Goal: Task Accomplishment & Management: Use online tool/utility

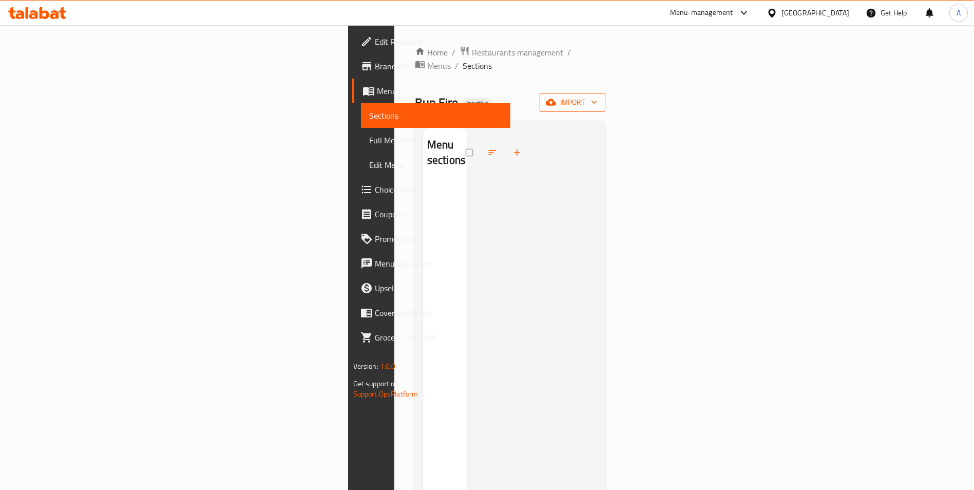
click at [606, 97] on button "import" at bounding box center [573, 102] width 66 height 19
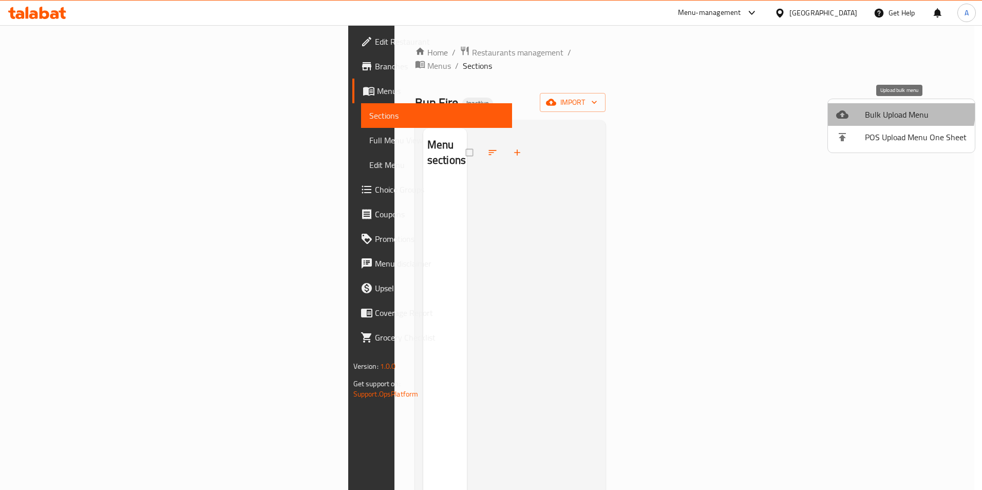
click at [897, 111] on span "Bulk Upload Menu" at bounding box center [916, 114] width 102 height 12
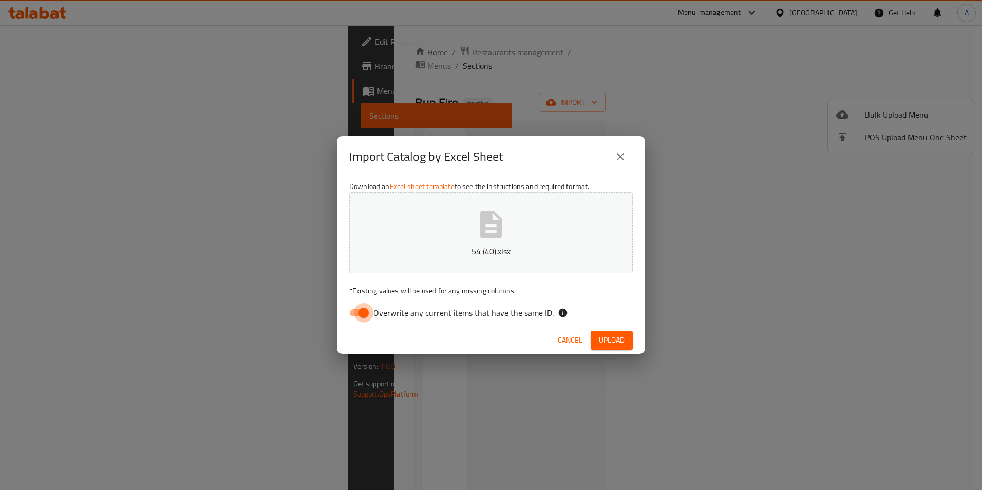
click at [369, 318] on input "Overwrite any current items that have the same ID." at bounding box center [363, 313] width 59 height 20
checkbox input "false"
click at [607, 334] on span "Upload" at bounding box center [612, 340] width 26 height 13
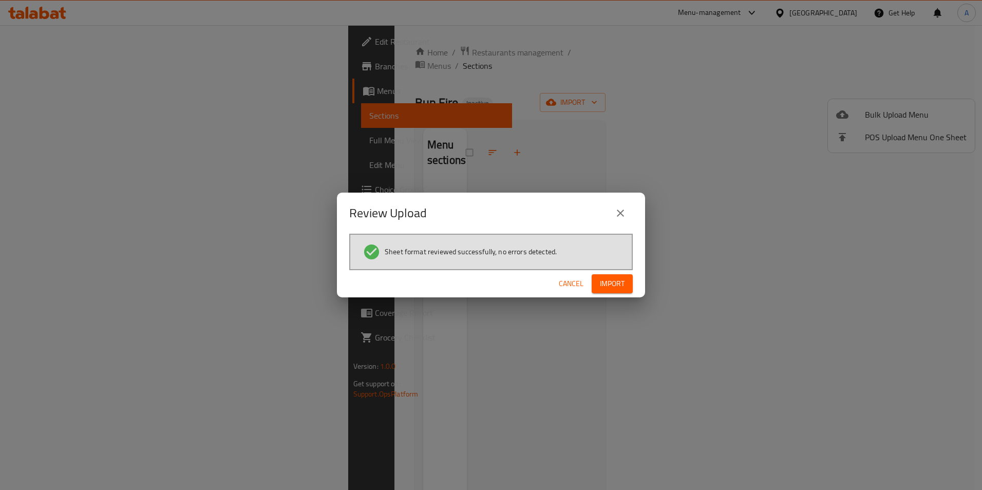
click at [626, 279] on button "Import" at bounding box center [612, 283] width 41 height 19
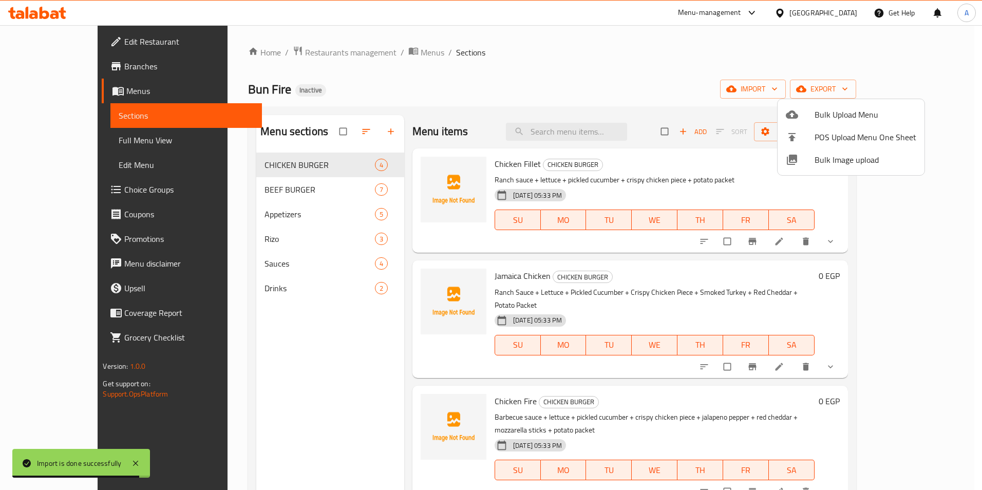
click at [55, 137] on div at bounding box center [491, 245] width 982 height 490
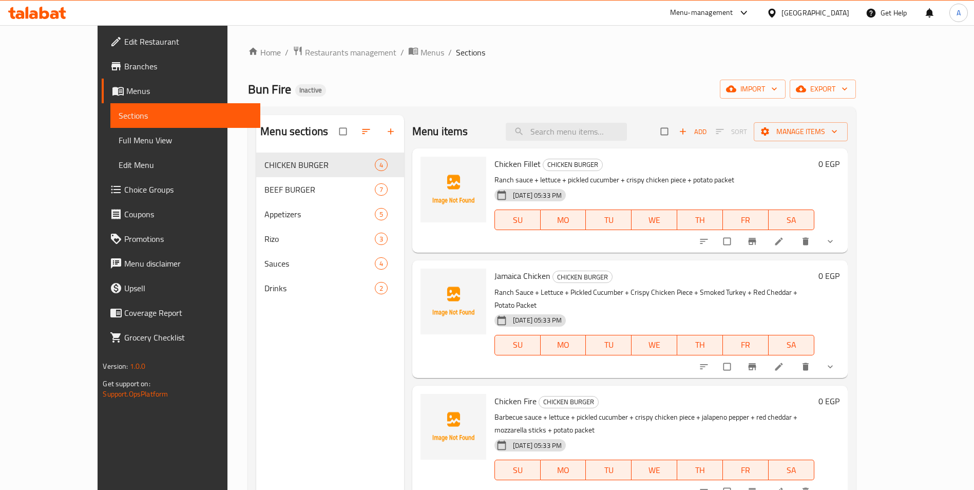
click at [119, 137] on span "Full Menu View" at bounding box center [186, 140] width 134 height 12
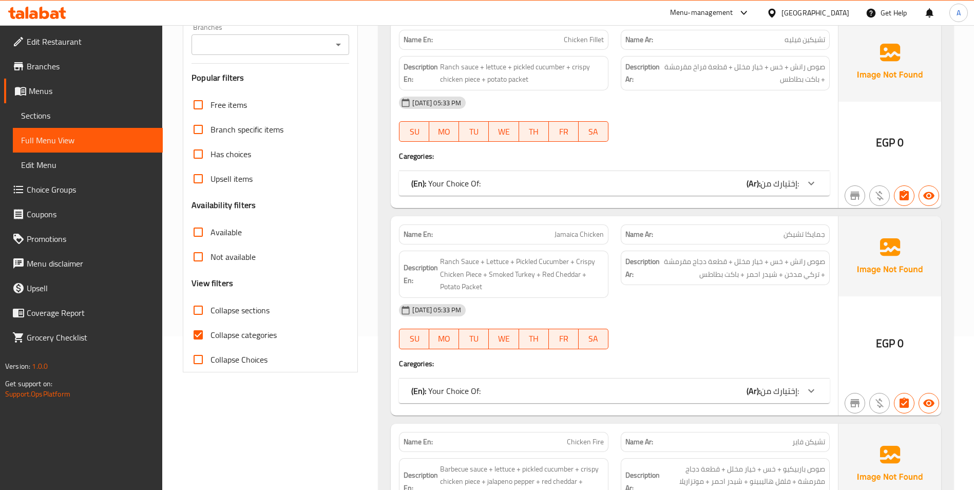
scroll to position [154, 0]
click at [263, 341] on span "Collapse categories" at bounding box center [244, 334] width 66 height 12
click at [211, 342] on input "Collapse categories" at bounding box center [198, 334] width 25 height 25
checkbox input "false"
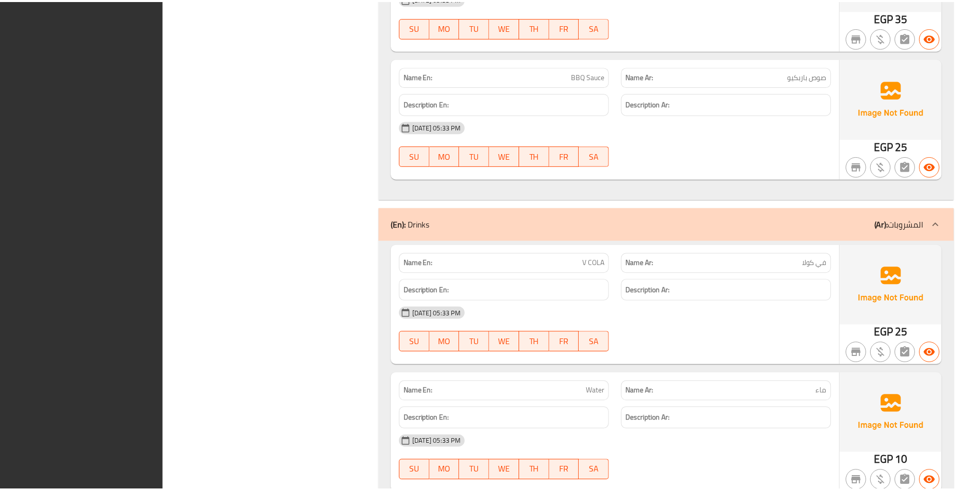
scroll to position [5846, 0]
